Goal: Navigation & Orientation: Find specific page/section

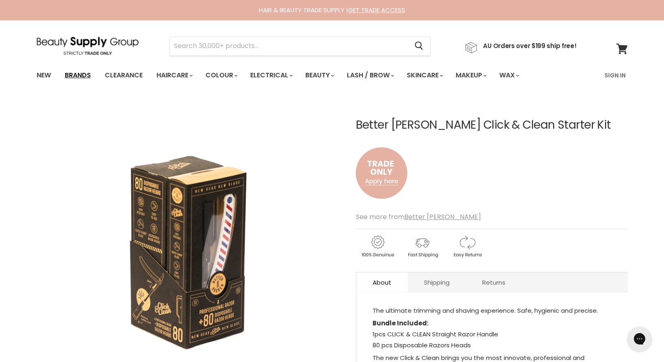
click at [86, 75] on link "Brands" at bounding box center [78, 75] width 38 height 17
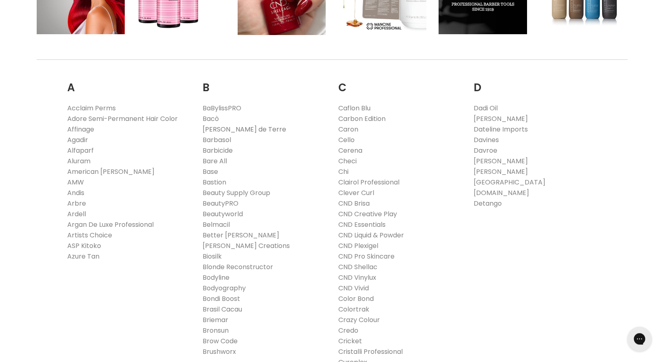
scroll to position [208, 0]
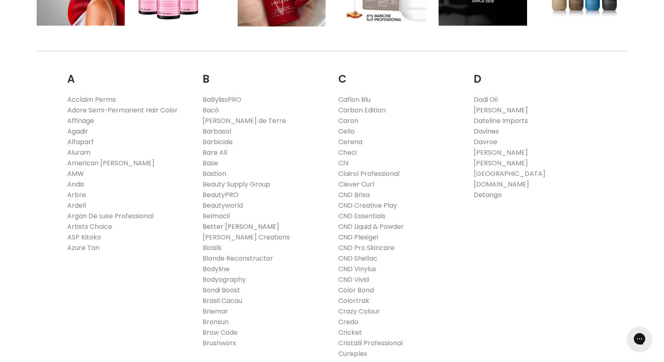
click at [231, 227] on link "Better [PERSON_NAME]" at bounding box center [241, 226] width 77 height 9
